Goal: Task Accomplishment & Management: Complete application form

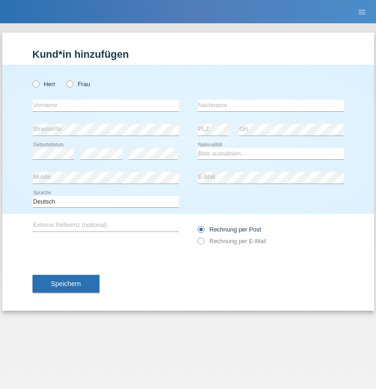
radio input "true"
click at [106, 105] on input "text" at bounding box center [106, 106] width 147 height 12
type input "[PERSON_NAME]"
click at [271, 105] on input "text" at bounding box center [271, 106] width 147 height 12
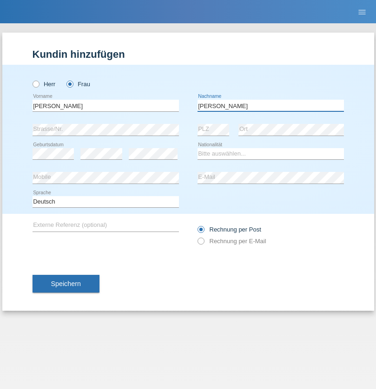
type input "[PERSON_NAME]"
select select "UA"
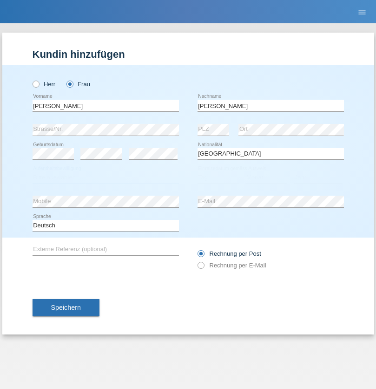
select select "C"
select select "09"
select select "12"
select select "2021"
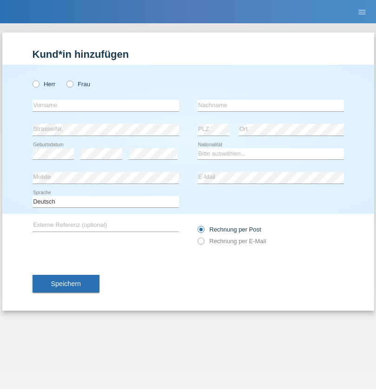
radio input "true"
click at [106, 105] on input "text" at bounding box center [106, 106] width 147 height 12
type input "K"
click at [271, 105] on input "text" at bounding box center [271, 106] width 147 height 12
type input "Keel"
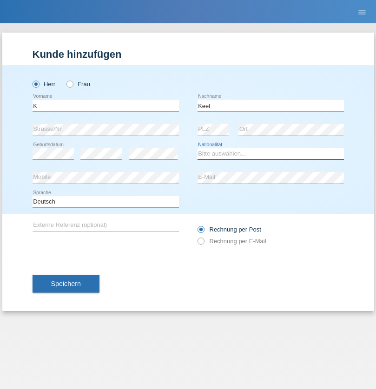
select select "CH"
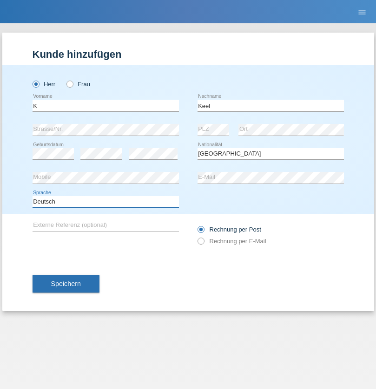
select select "en"
